Goal: Information Seeking & Learning: Check status

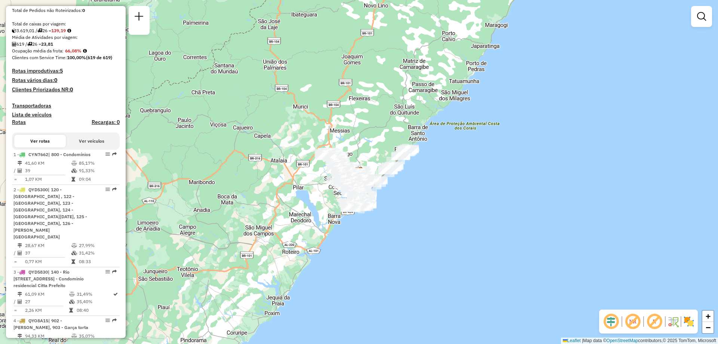
scroll to position [340, 0]
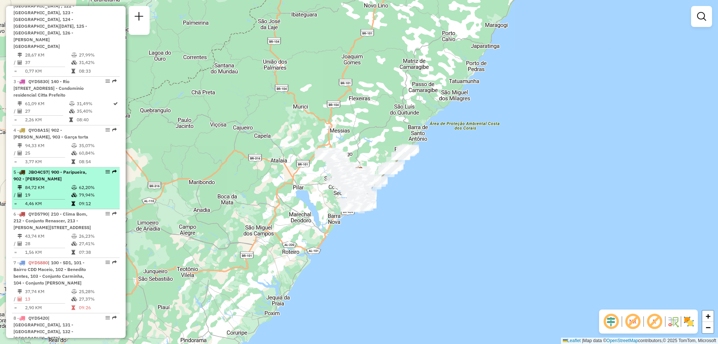
click at [79, 196] on td "79,94%" at bounding box center [98, 194] width 38 height 7
select select "**********"
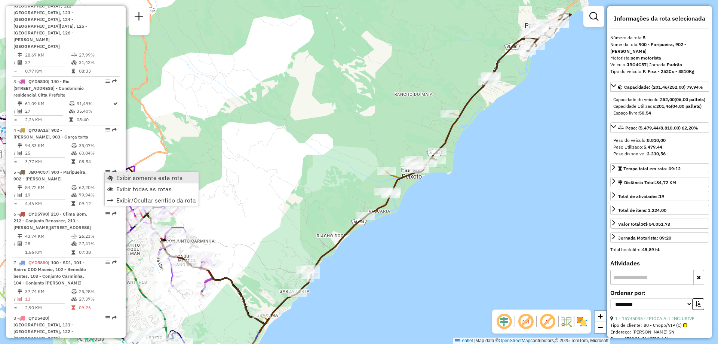
click at [124, 178] on span "Exibir somente esta rota" at bounding box center [149, 178] width 67 height 6
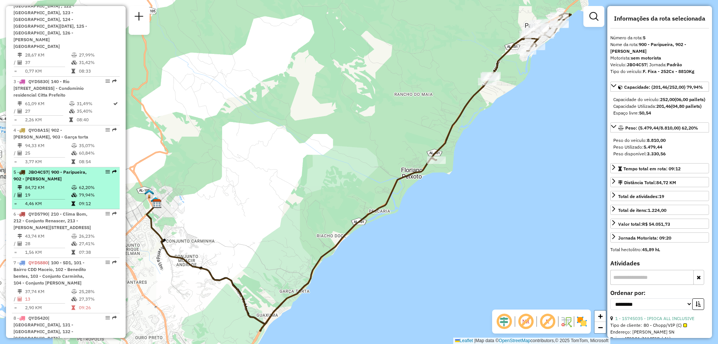
drag, startPoint x: 124, startPoint y: 178, endPoint x: 74, endPoint y: 191, distance: 51.3
click at [74, 191] on td at bounding box center [74, 194] width 7 height 7
click at [60, 187] on td "84,72 KM" at bounding box center [48, 187] width 46 height 7
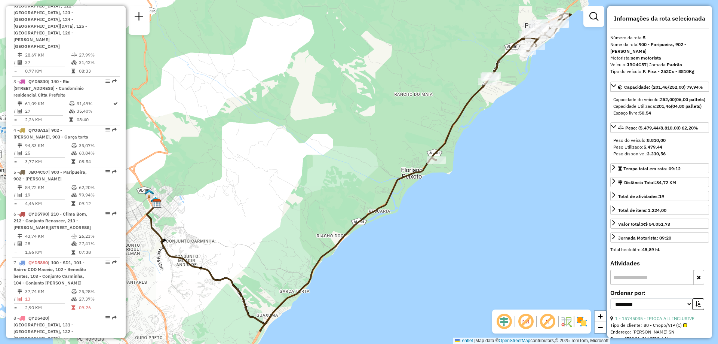
scroll to position [811, 0]
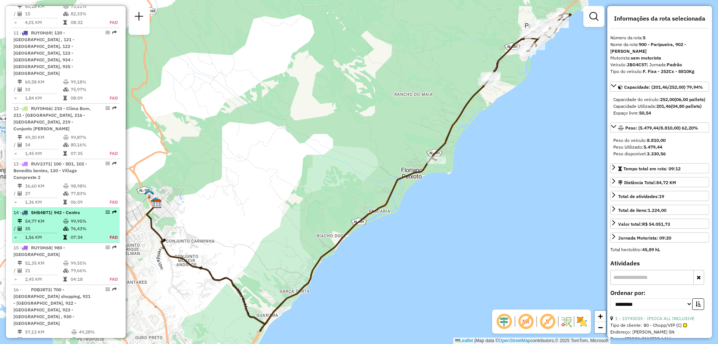
click at [89, 225] on td "76,43%" at bounding box center [85, 228] width 31 height 7
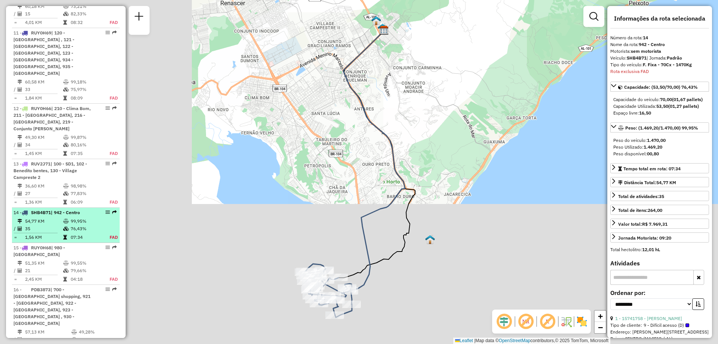
scroll to position [972, 0]
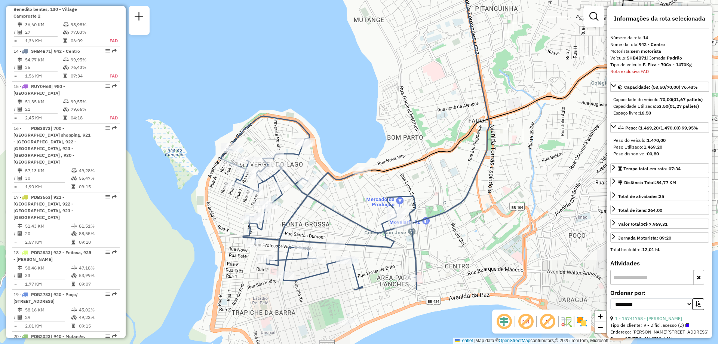
drag, startPoint x: 347, startPoint y: 277, endPoint x: 418, endPoint y: 188, distance: 113.5
click at [418, 188] on div "Janela de atendimento Grade de atendimento Capacidade Transportadoras Veículos …" at bounding box center [359, 172] width 718 height 344
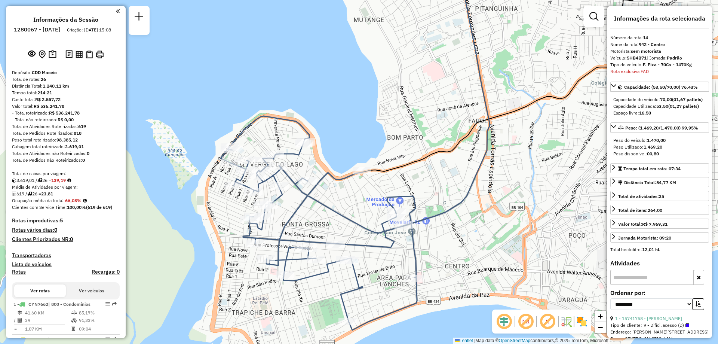
scroll to position [943, 0]
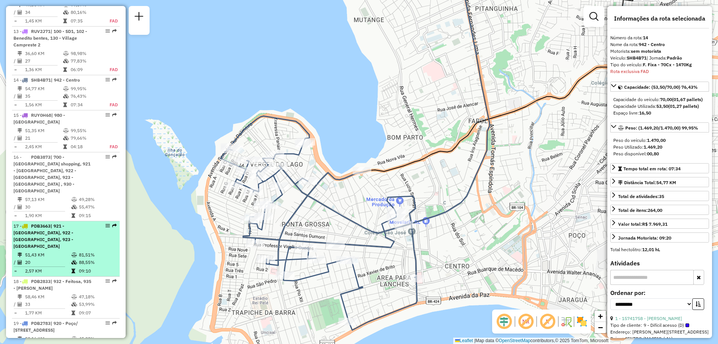
click at [83, 258] on td "88,55%" at bounding box center [98, 261] width 38 height 7
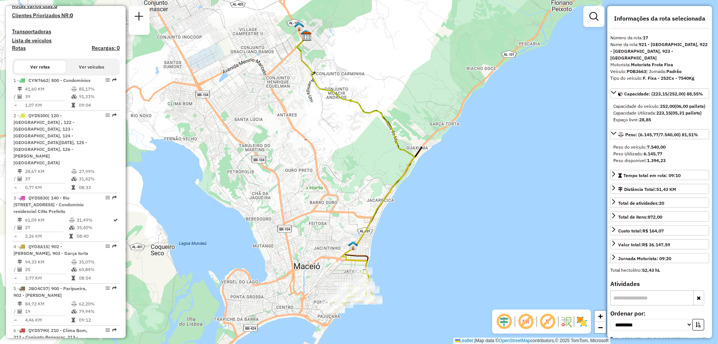
scroll to position [888, 0]
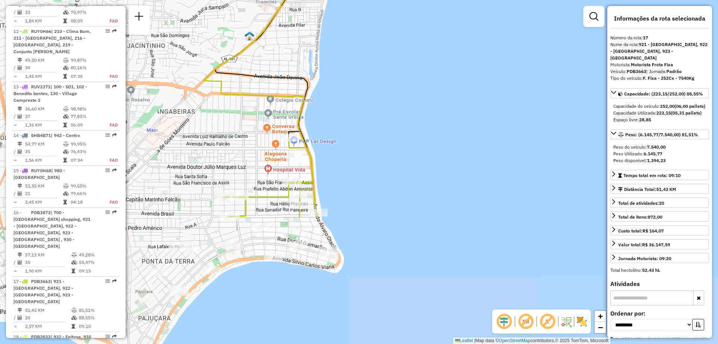
drag, startPoint x: 380, startPoint y: 270, endPoint x: 417, endPoint y: 136, distance: 139.0
click at [417, 136] on div "Janela de atendimento Grade de atendimento Capacidade Transportadoras Veículos …" at bounding box center [359, 172] width 718 height 344
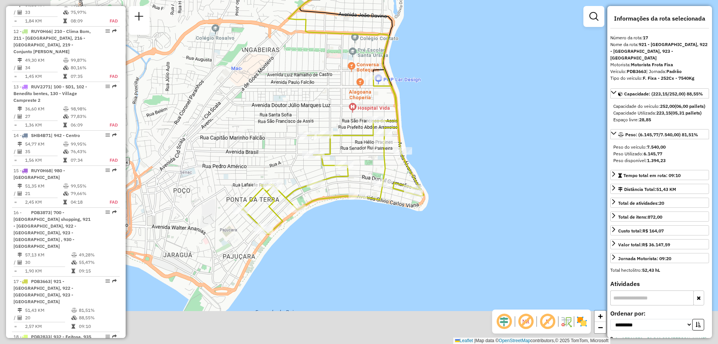
drag, startPoint x: 359, startPoint y: 188, endPoint x: 454, endPoint y: 121, distance: 116.6
click at [454, 121] on div "Janela de atendimento Grade de atendimento Capacidade Transportadoras Veículos …" at bounding box center [359, 172] width 718 height 344
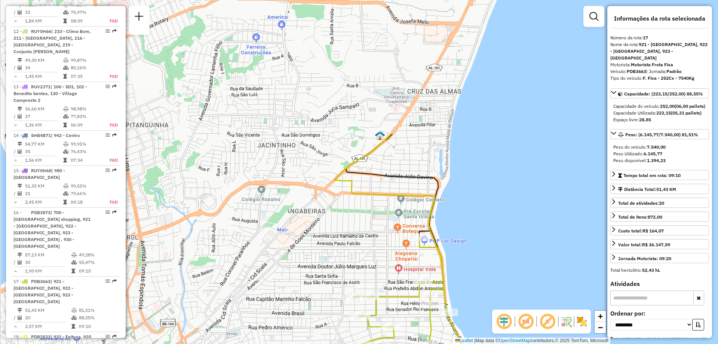
drag, startPoint x: 356, startPoint y: 79, endPoint x: 393, endPoint y: 236, distance: 161.3
click at [393, 236] on div "Janela de atendimento Grade de atendimento Capacidade Transportadoras Veículos …" at bounding box center [359, 172] width 718 height 344
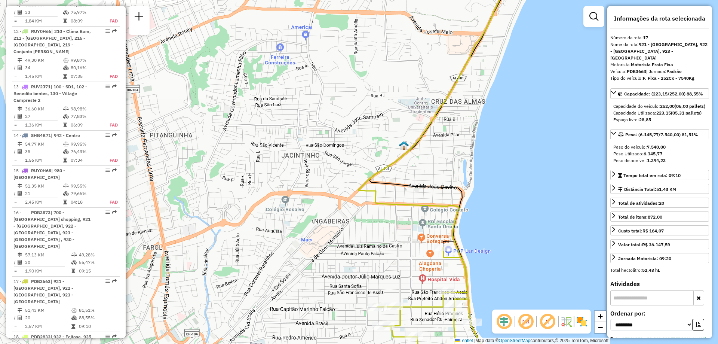
drag, startPoint x: 407, startPoint y: 90, endPoint x: 432, endPoint y: 93, distance: 24.9
click at [432, 93] on div "Janela de atendimento Grade de atendimento Capacidade Transportadoras Veículos …" at bounding box center [359, 172] width 718 height 344
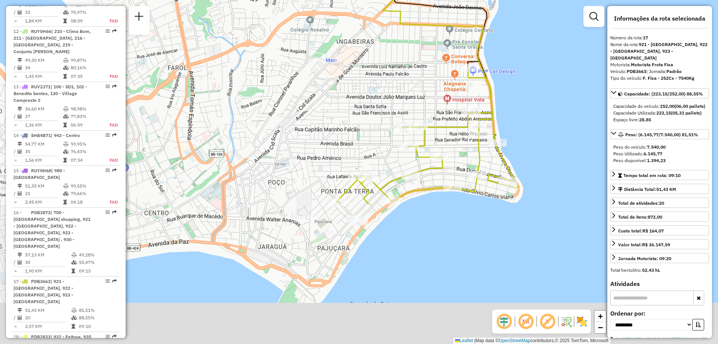
drag, startPoint x: 436, startPoint y: 277, endPoint x: 463, endPoint y: 100, distance: 179.3
click at [463, 100] on div "Janela de atendimento Grade de atendimento Capacidade Transportadoras Veículos …" at bounding box center [359, 172] width 718 height 344
